Goal: Navigation & Orientation: Find specific page/section

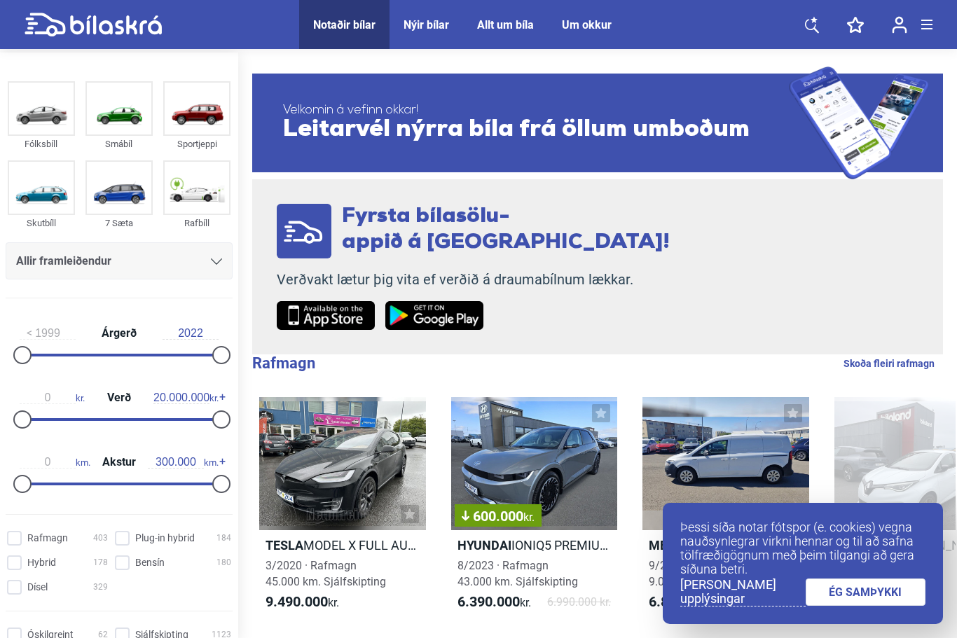
click at [866, 590] on link "ÉG SAMÞYKKI" at bounding box center [866, 592] width 121 height 27
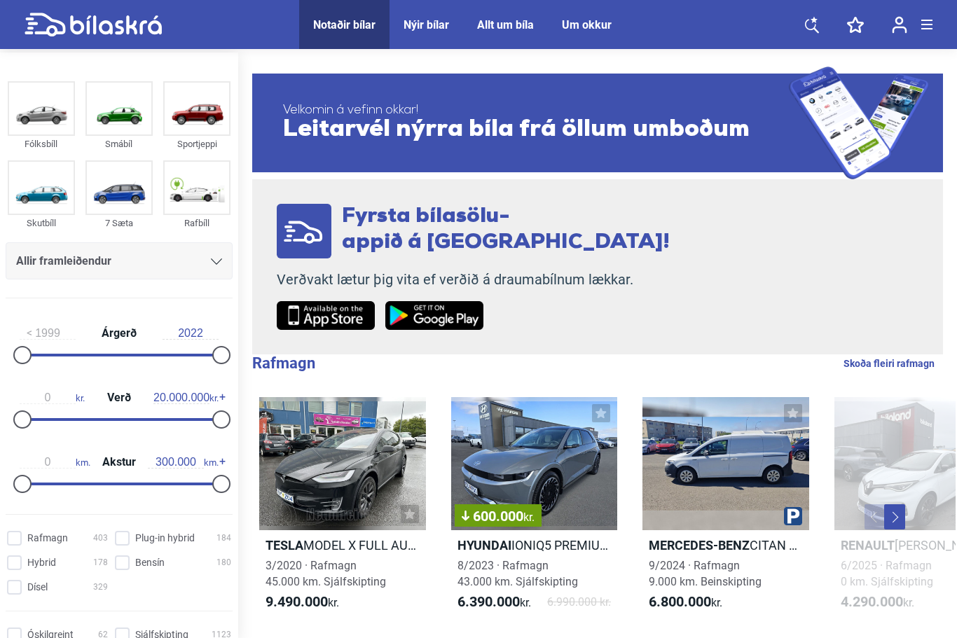
click at [817, 30] on icon at bounding box center [812, 26] width 14 height 14
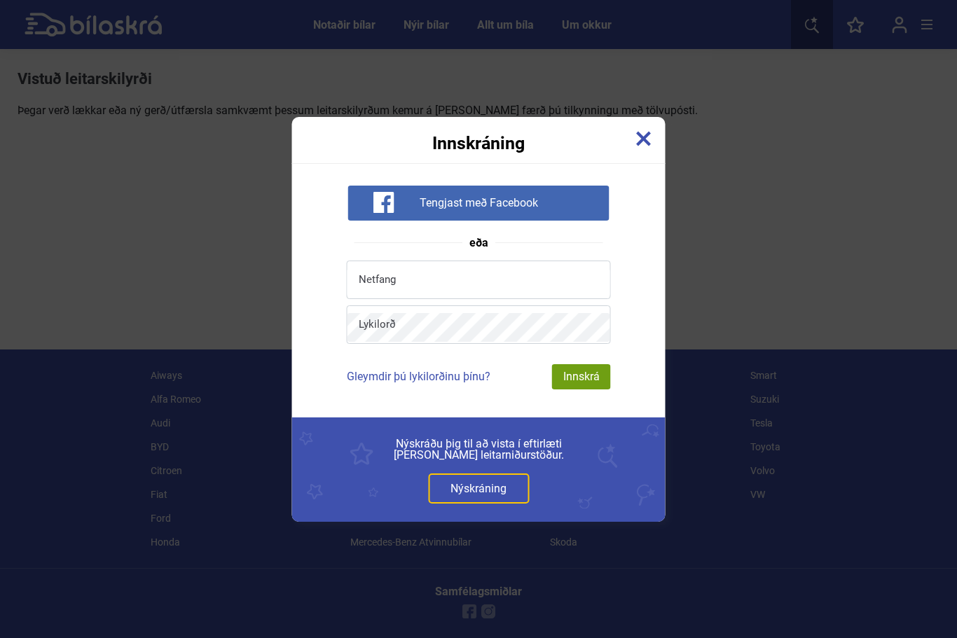
click at [847, 191] on div "Innskráning Tengjast með Facebook eða Netfang Lykilorð Gleymdir þú lykilorðinu …" at bounding box center [478, 319] width 957 height 638
